Goal: Information Seeking & Learning: Learn about a topic

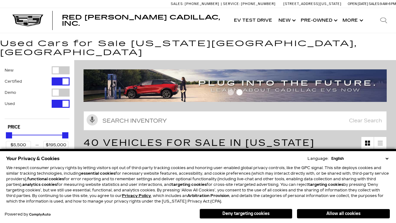
scroll to position [296, 0]
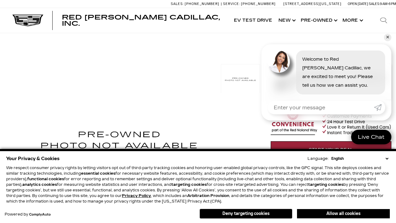
scroll to position [330, 0]
